Goal: Transaction & Acquisition: Purchase product/service

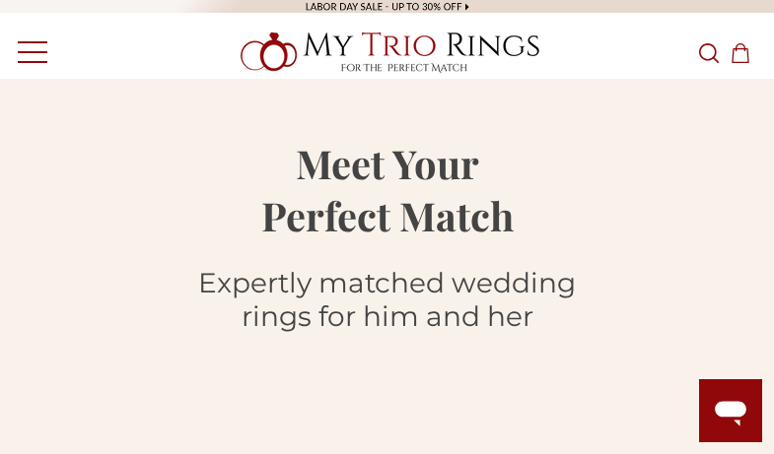
click at [709, 51] on icon "Search Search" at bounding box center [709, 53] width 20 height 20
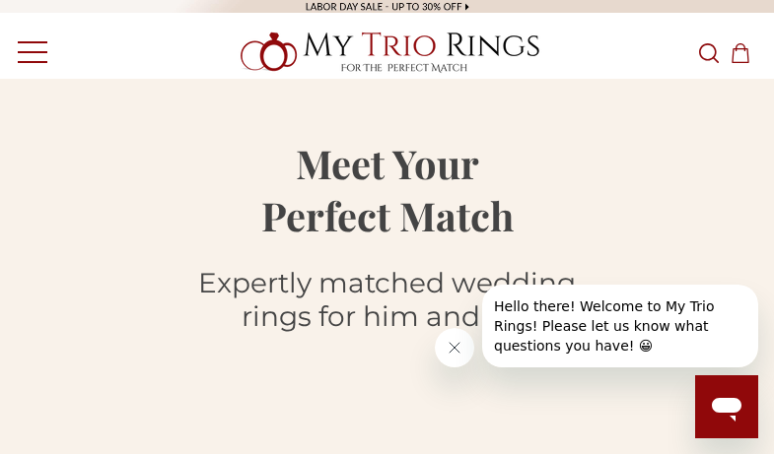
click at [709, 51] on icon "Search Search" at bounding box center [709, 53] width 20 height 20
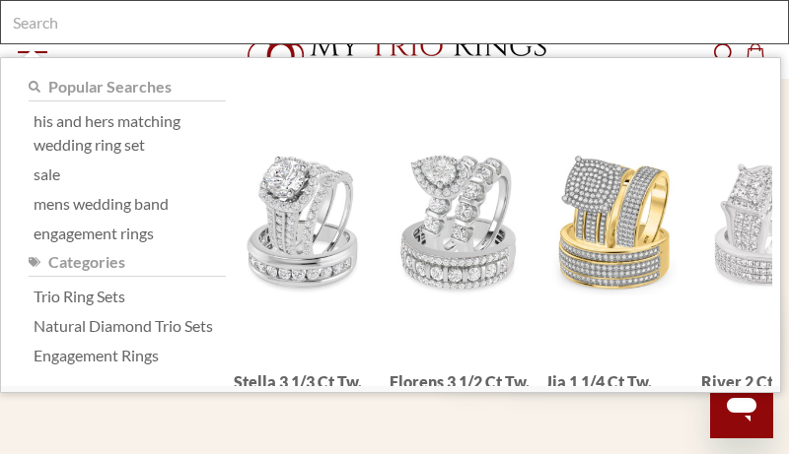
type input "h"
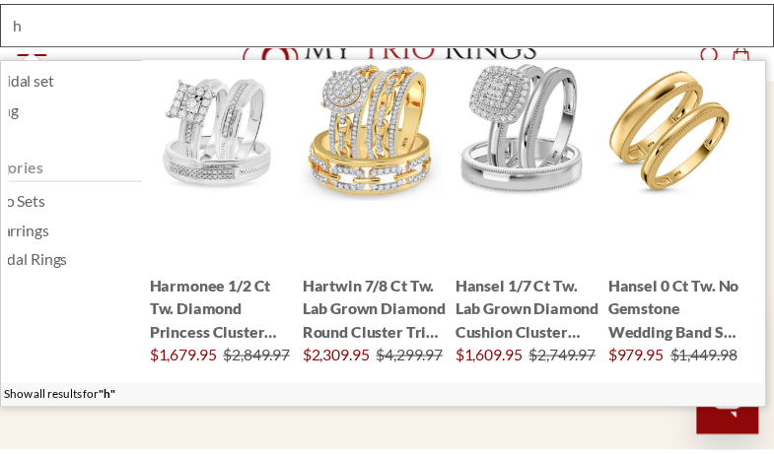
scroll to position [15, 0]
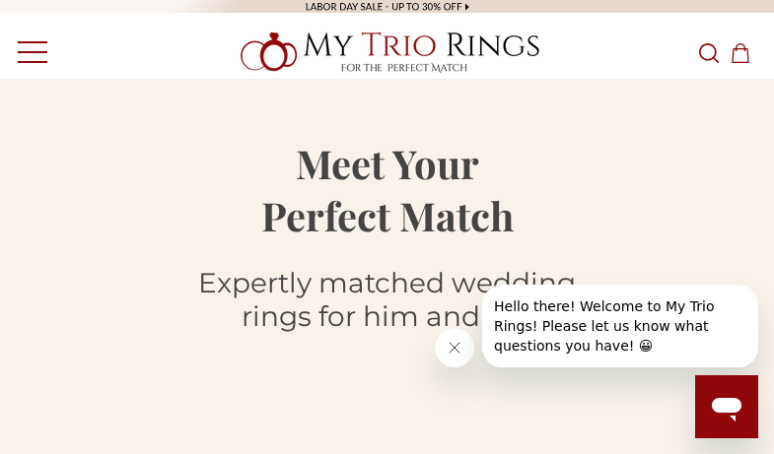
click at [709, 51] on icon "Search Search" at bounding box center [709, 53] width 20 height 20
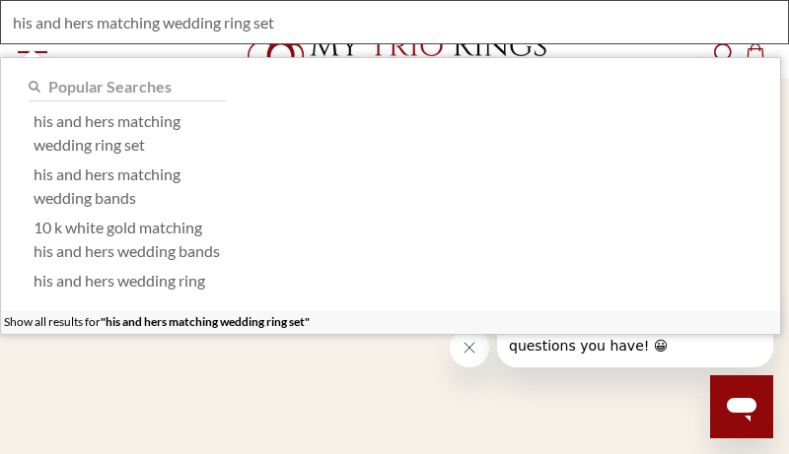
type input "his and hers matching wedding ring set"
click at [390, 334] on div "Show all results for "his and hers matching wedding ring set"" at bounding box center [390, 323] width 779 height 24
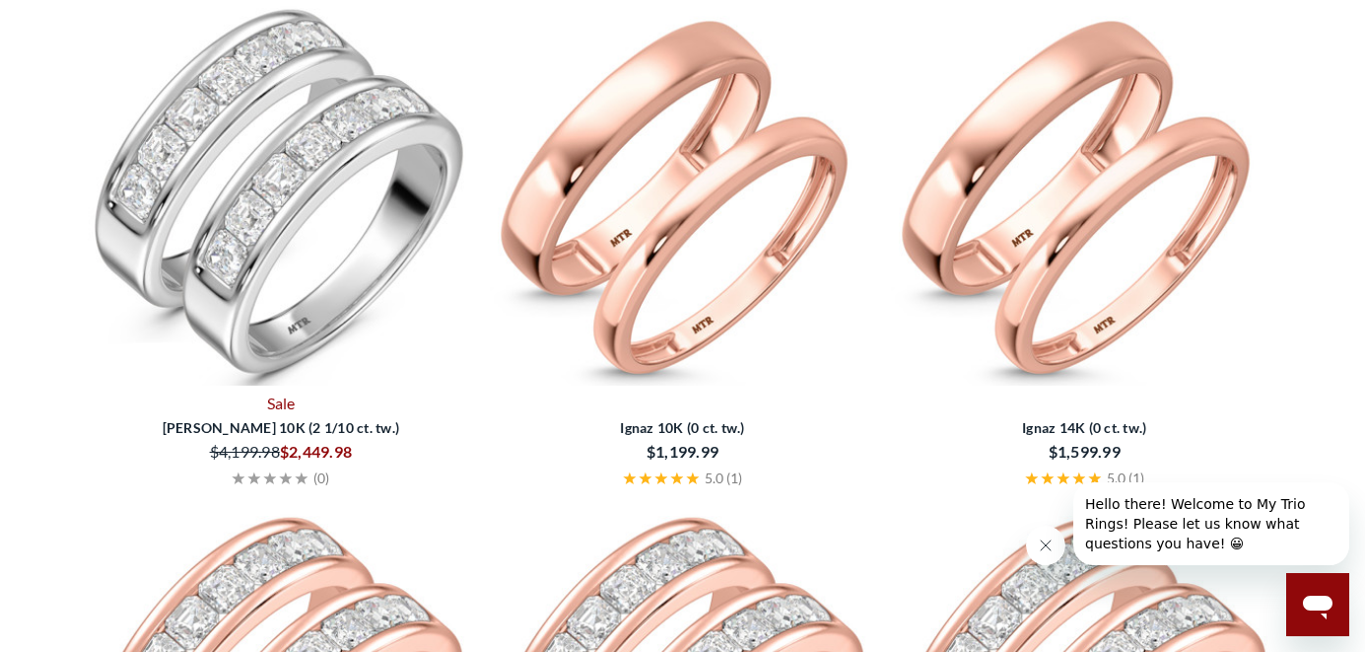
scroll to position [387, 0]
